Goal: Navigation & Orientation: Understand site structure

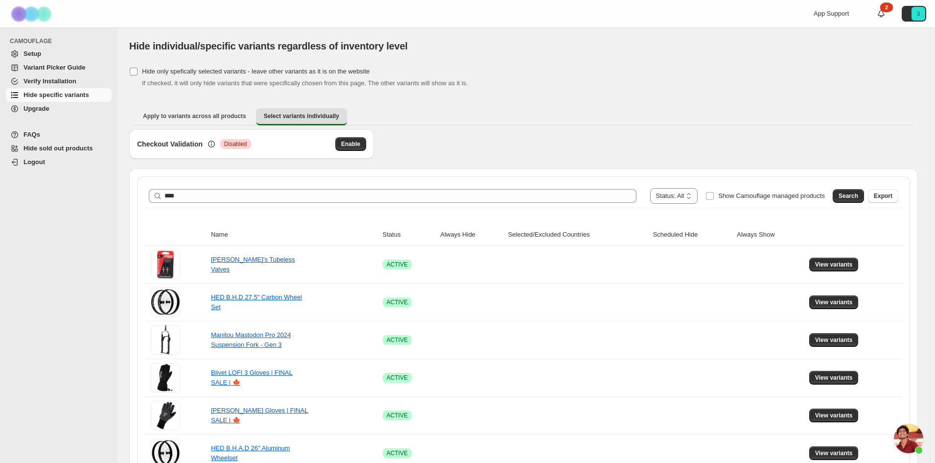
scroll to position [266, 0]
click at [70, 68] on span "Variant Picker Guide" at bounding box center [55, 67] width 62 height 7
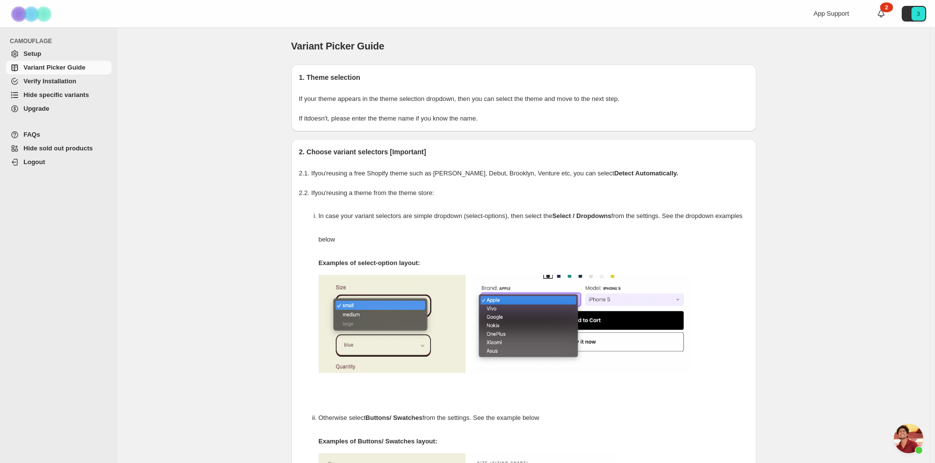
scroll to position [266, 0]
click at [71, 84] on span "Verify Installation" at bounding box center [50, 80] width 53 height 7
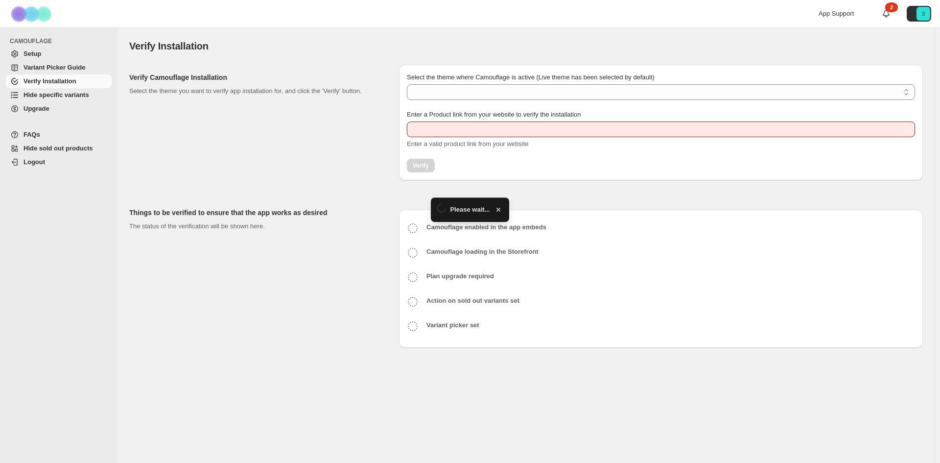
click at [78, 95] on span "Hide specific variants" at bounding box center [57, 94] width 66 height 7
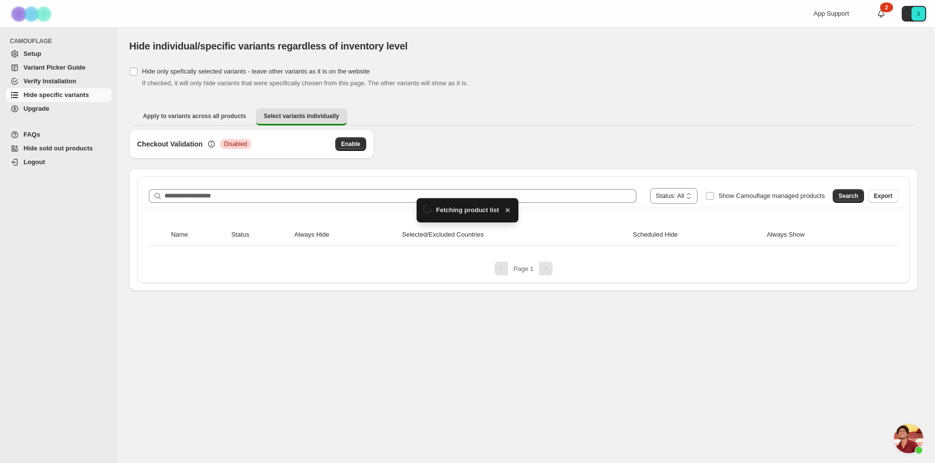
scroll to position [266, 0]
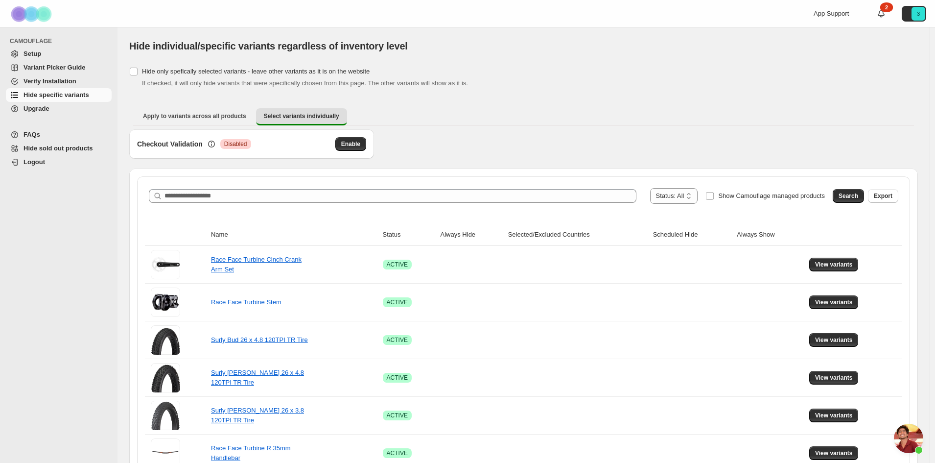
click at [71, 81] on span "Verify Installation" at bounding box center [50, 80] width 53 height 7
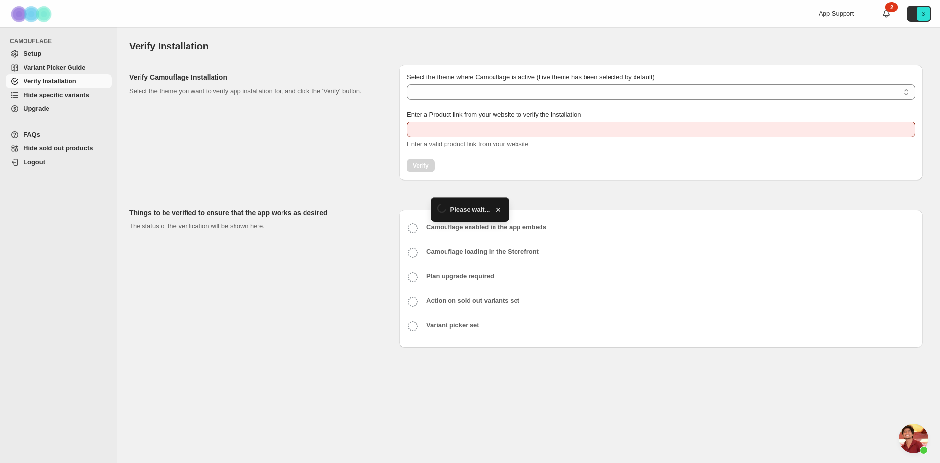
click at [80, 97] on span "Hide specific variants" at bounding box center [57, 94] width 66 height 7
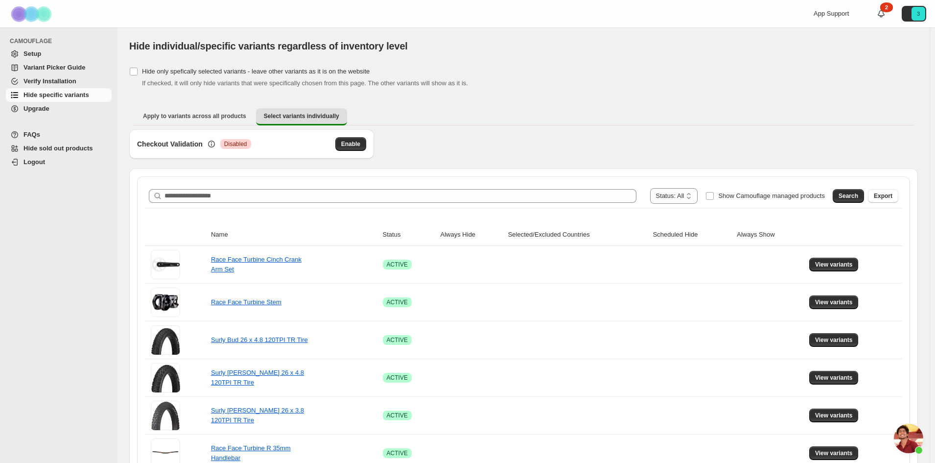
scroll to position [266, 0]
click at [71, 81] on span "Verify Installation" at bounding box center [50, 80] width 53 height 7
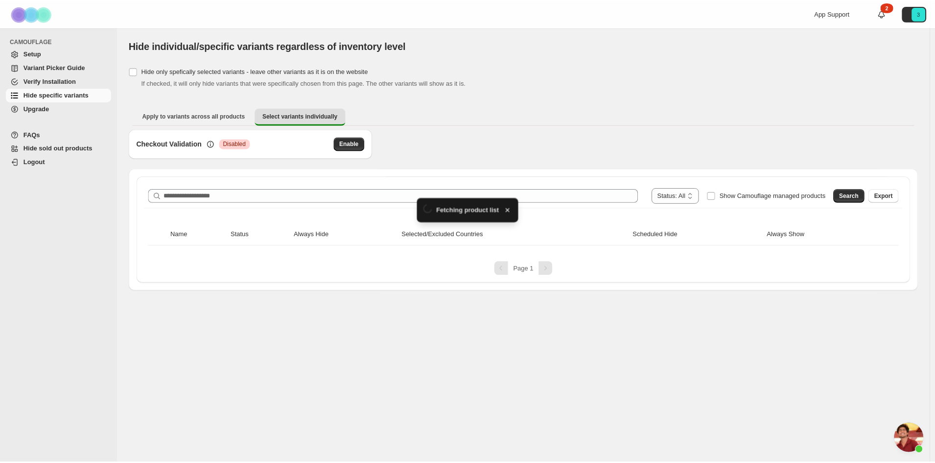
scroll to position [266, 0]
